Goal: Navigation & Orientation: Find specific page/section

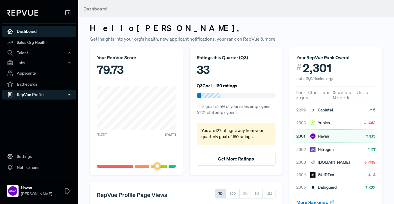
click at [27, 95] on div "RepVue Profile" at bounding box center [39, 95] width 74 height 10
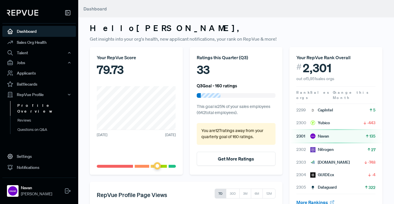
click at [27, 107] on link "Profile Overview" at bounding box center [47, 108] width 74 height 15
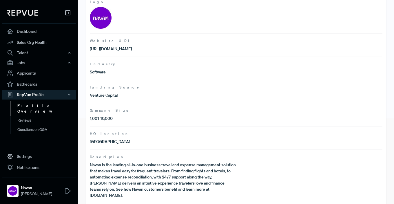
scroll to position [86, 0]
click at [168, 193] on div "Profile Summary This is the basic information associated to your RepVue profile…" at bounding box center [236, 72] width 300 height 268
click at [186, 173] on p "Navan is the leading all-in-one business travel and expense management solution…" at bounding box center [163, 180] width 146 height 37
click at [40, 116] on link "Reviews" at bounding box center [47, 120] width 74 height 9
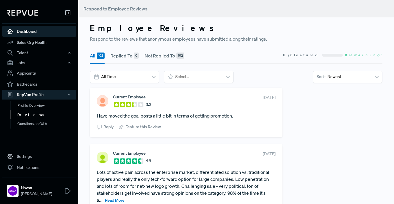
click at [32, 32] on link "Dashboard" at bounding box center [39, 31] width 74 height 11
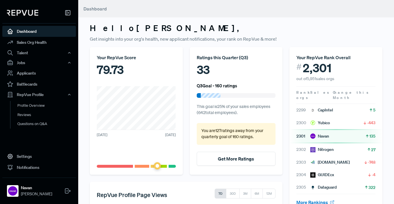
click at [113, 75] on div "79.73" at bounding box center [136, 69] width 79 height 17
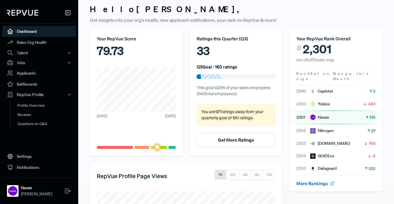
scroll to position [9, 0]
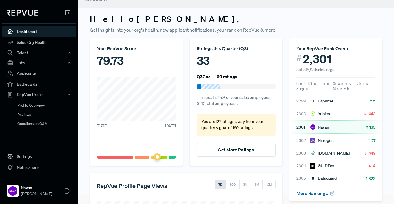
click at [319, 190] on link "More Rankings" at bounding box center [316, 193] width 38 height 6
